Goal: Task Accomplishment & Management: Use online tool/utility

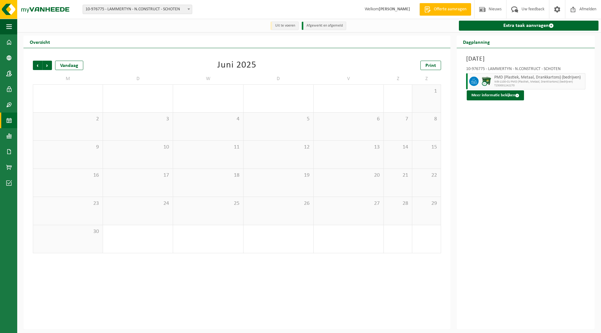
click at [123, 13] on span "10-976775 - LAMMERTYN - N.CONSTRUCT - SCHOTEN" at bounding box center [137, 9] width 109 height 9
type input "emles"
select select "118097"
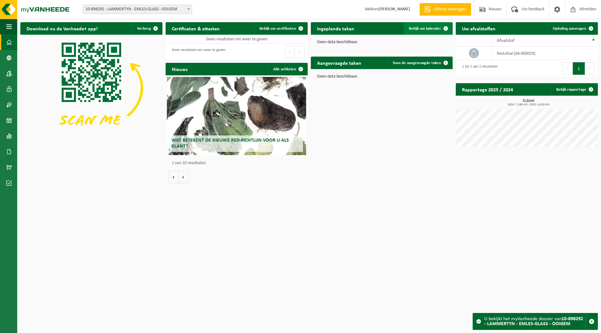
click at [425, 27] on span "Bekijk uw kalender" at bounding box center [425, 29] width 32 height 4
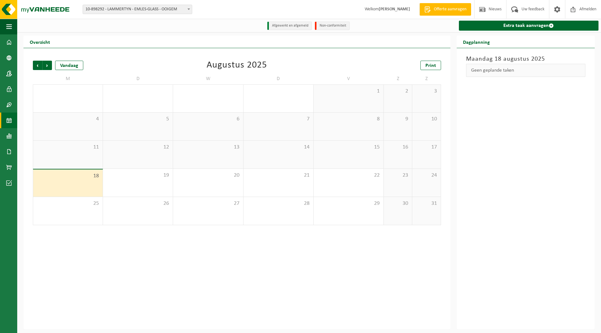
click at [201, 160] on div "13" at bounding box center [208, 155] width 70 height 28
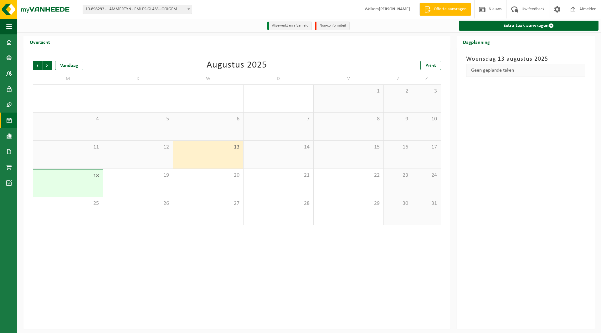
click at [490, 31] on div "Extra taak aanvragen" at bounding box center [528, 25] width 146 height 13
click at [492, 27] on link "Extra taak aanvragen" at bounding box center [529, 26] width 140 height 10
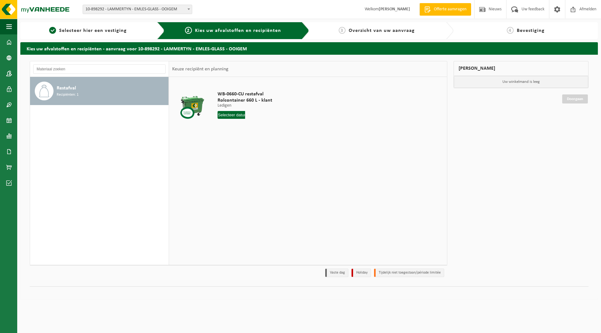
click at [232, 117] on input "text" at bounding box center [231, 115] width 28 height 8
click at [289, 130] on icon at bounding box center [289, 129] width 2 height 3
click at [221, 114] on input "text" at bounding box center [231, 115] width 28 height 8
click at [247, 163] on div "10" at bounding box center [245, 160] width 11 height 10
type input "Van 2025-09-10"
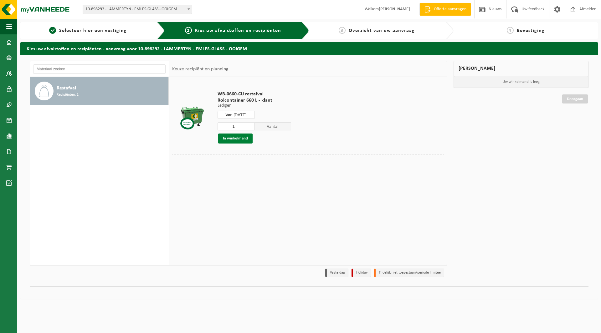
click at [235, 141] on button "In winkelmand" at bounding box center [235, 139] width 34 height 10
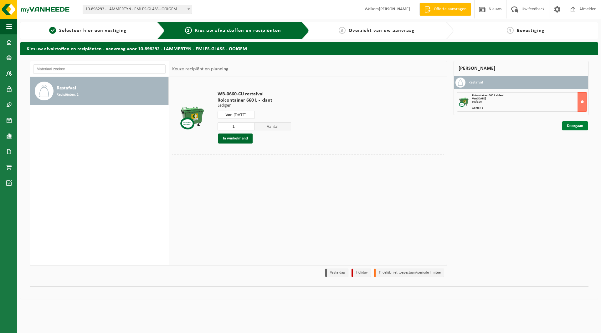
click at [571, 127] on link "Doorgaan" at bounding box center [575, 125] width 26 height 9
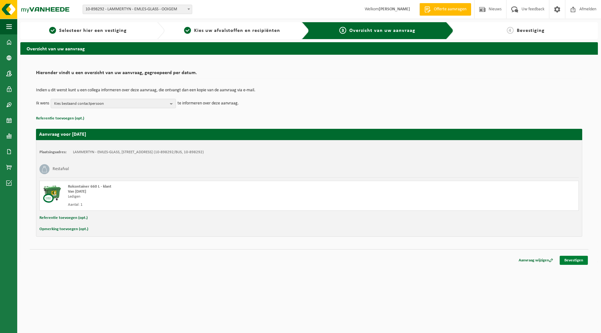
click at [566, 257] on link "Bevestigen" at bounding box center [573, 260] width 28 height 9
